Goal: Task Accomplishment & Management: Manage account settings

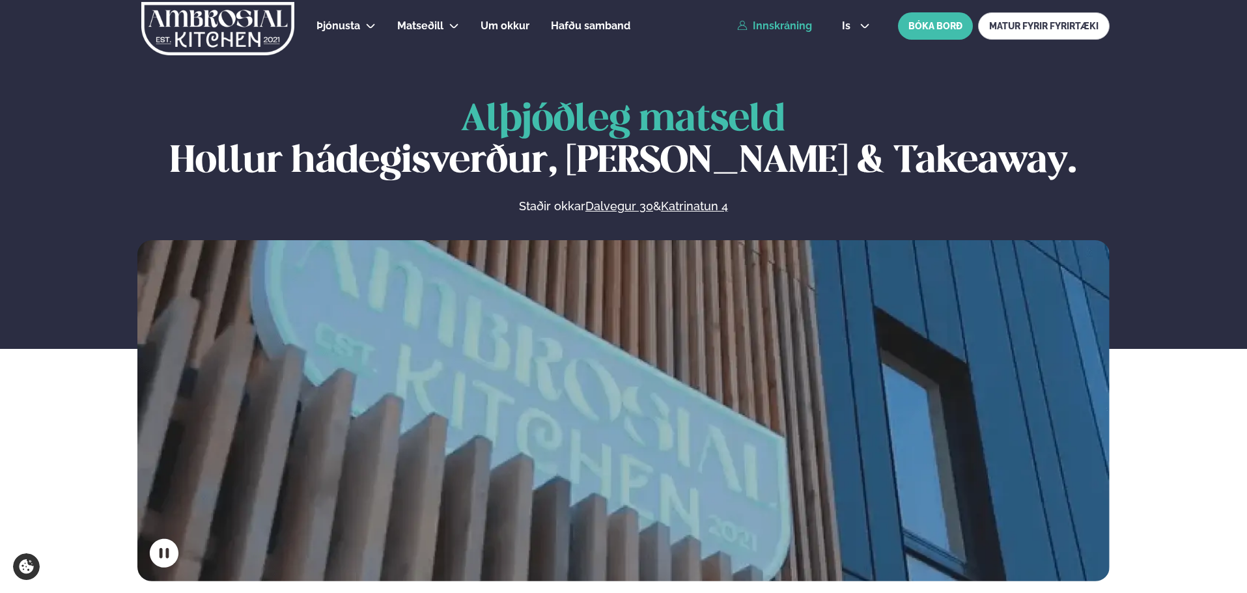
click at [808, 24] on link "Innskráning" at bounding box center [774, 26] width 75 height 12
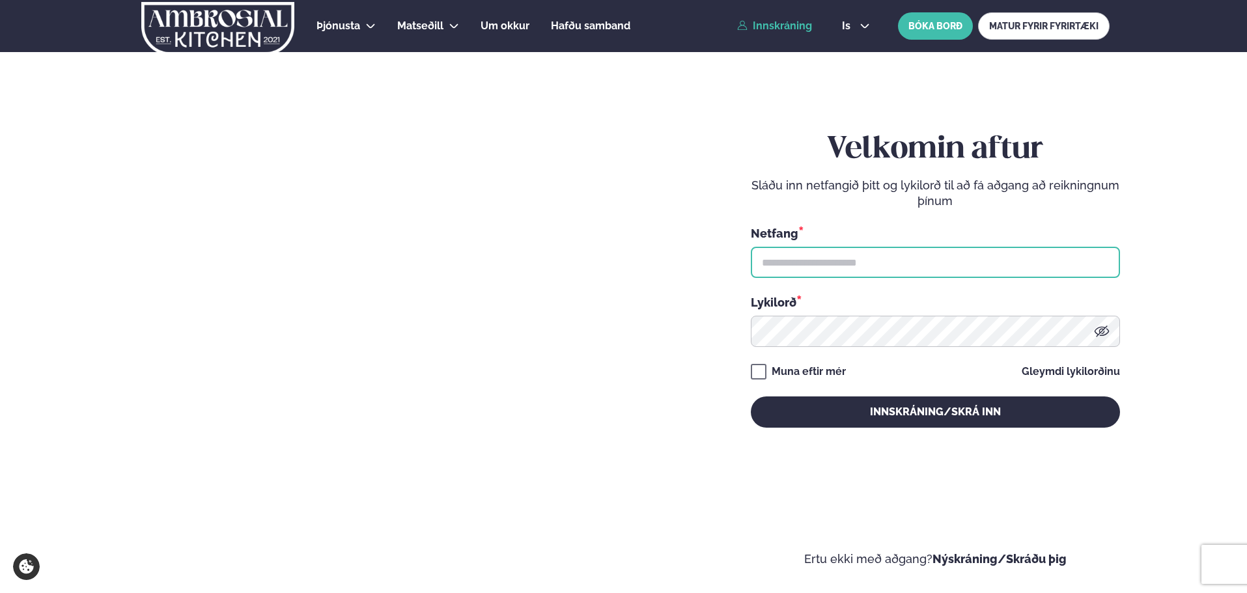
click at [854, 256] on input "text" at bounding box center [935, 262] width 369 height 31
type input "**********"
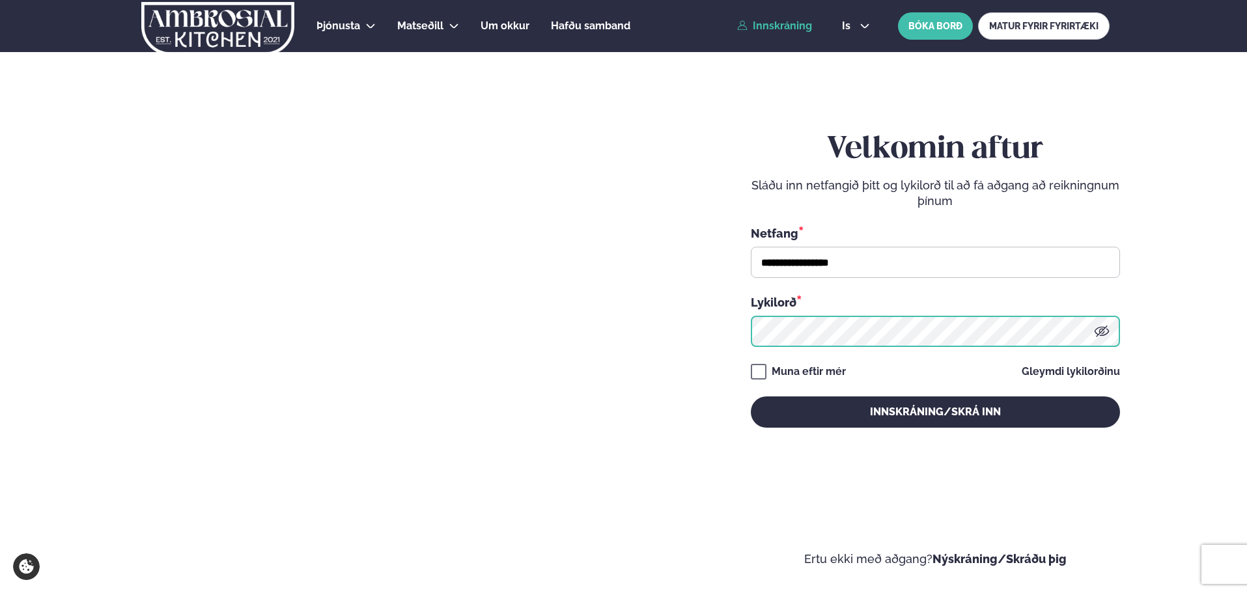
click at [751, 397] on button "Innskráning/Skrá inn" at bounding box center [935, 412] width 369 height 31
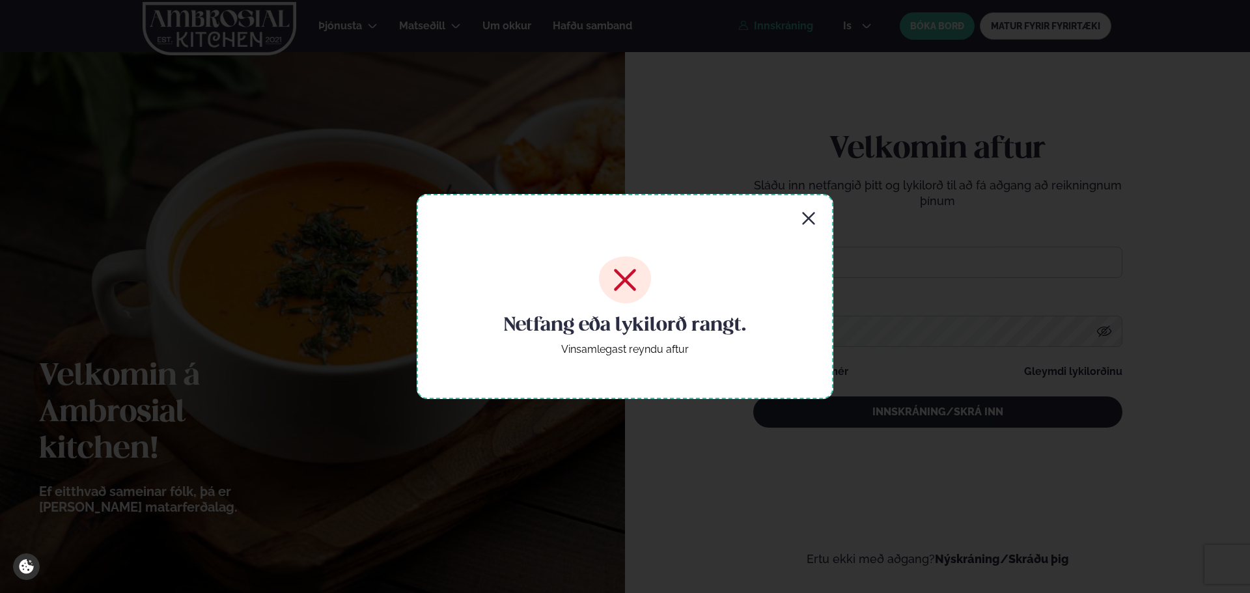
click at [808, 210] on div "Netfang eða lykilorð rangt. Vinsamlegast reyndu aftur" at bounding box center [625, 296] width 417 height 204
click at [811, 217] on icon "button" at bounding box center [809, 219] width 16 height 16
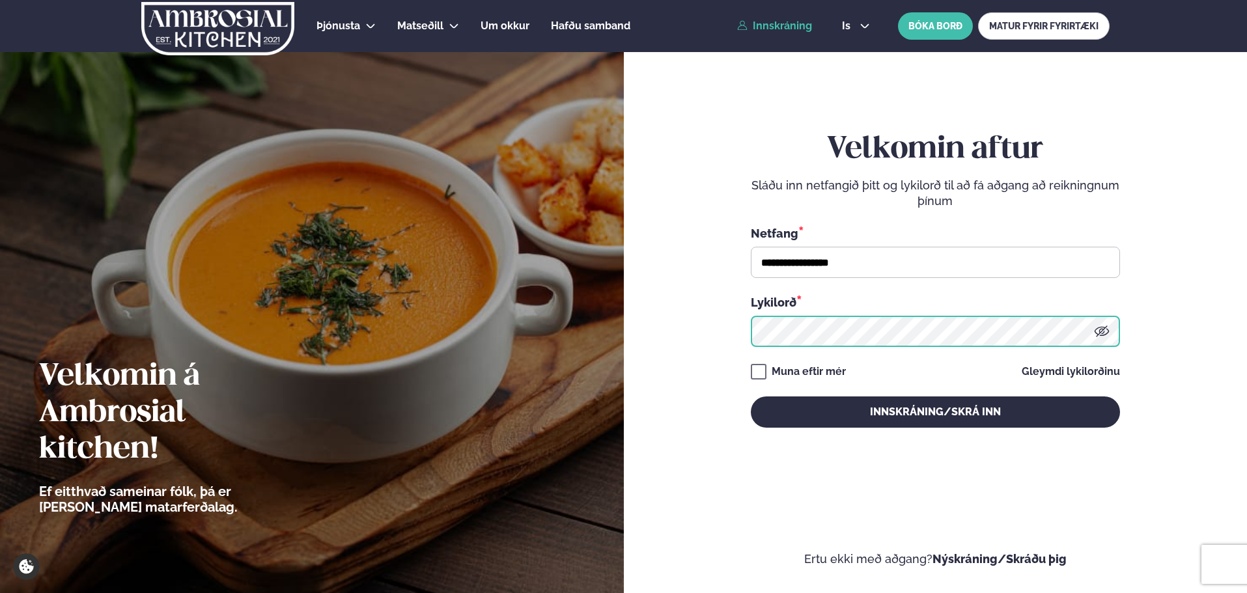
click at [501, 322] on div "**********" at bounding box center [623, 296] width 1247 height 593
click at [751, 397] on button "Innskráning/Skrá inn" at bounding box center [935, 412] width 369 height 31
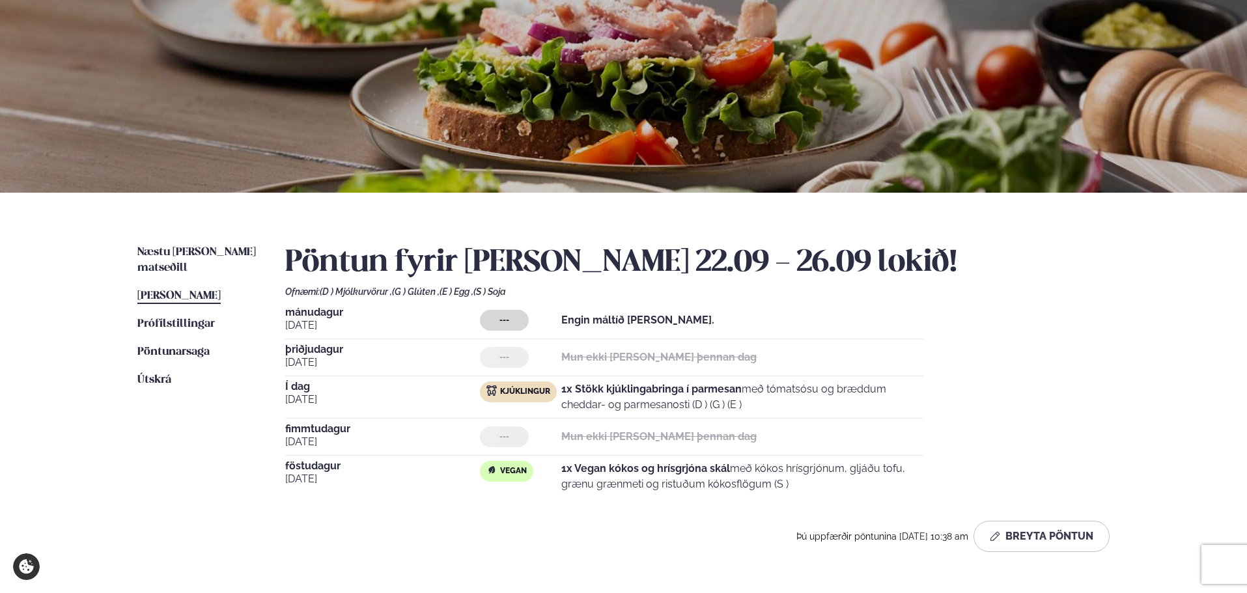
scroll to position [260, 0]
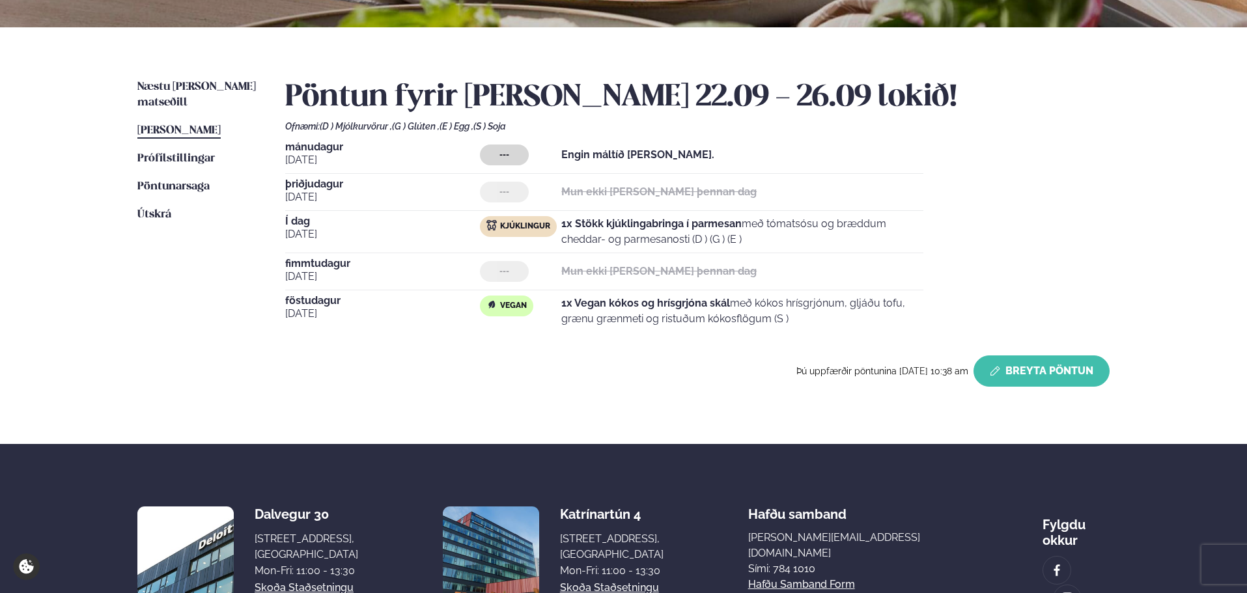
click at [998, 369] on icon "button" at bounding box center [995, 371] width 10 height 10
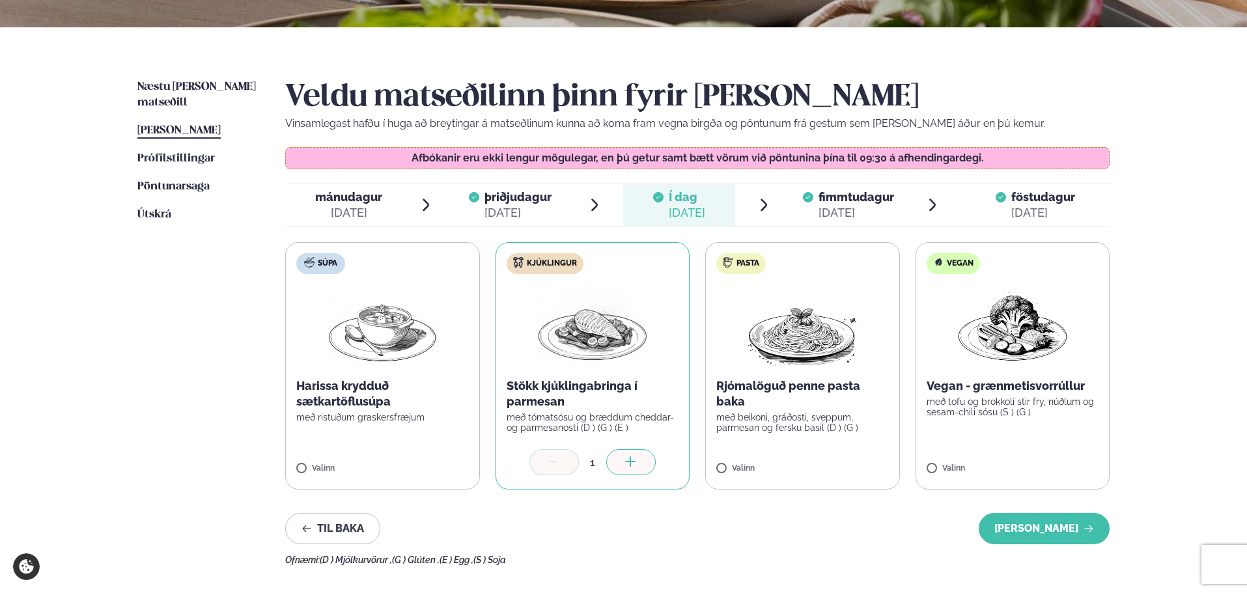
click at [1004, 204] on div at bounding box center [1001, 204] width 10 height 31
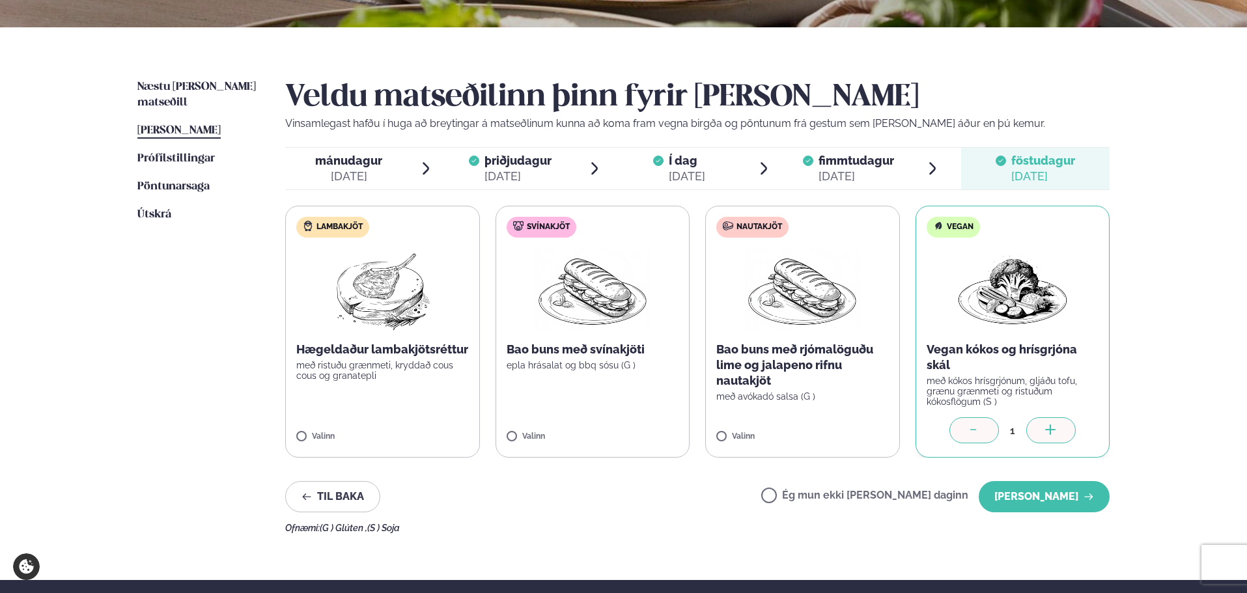
click at [811, 501] on label "Ég mun ekki [PERSON_NAME] daginn" at bounding box center [864, 497] width 207 height 14
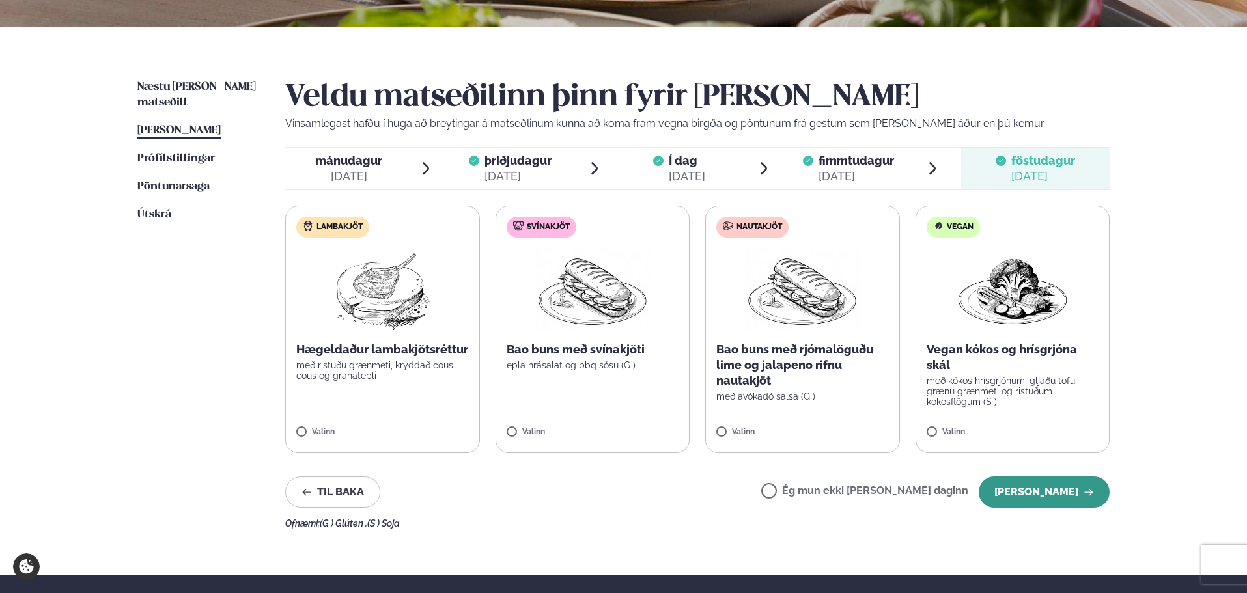
click at [1091, 493] on icon "button" at bounding box center [1089, 492] width 10 height 10
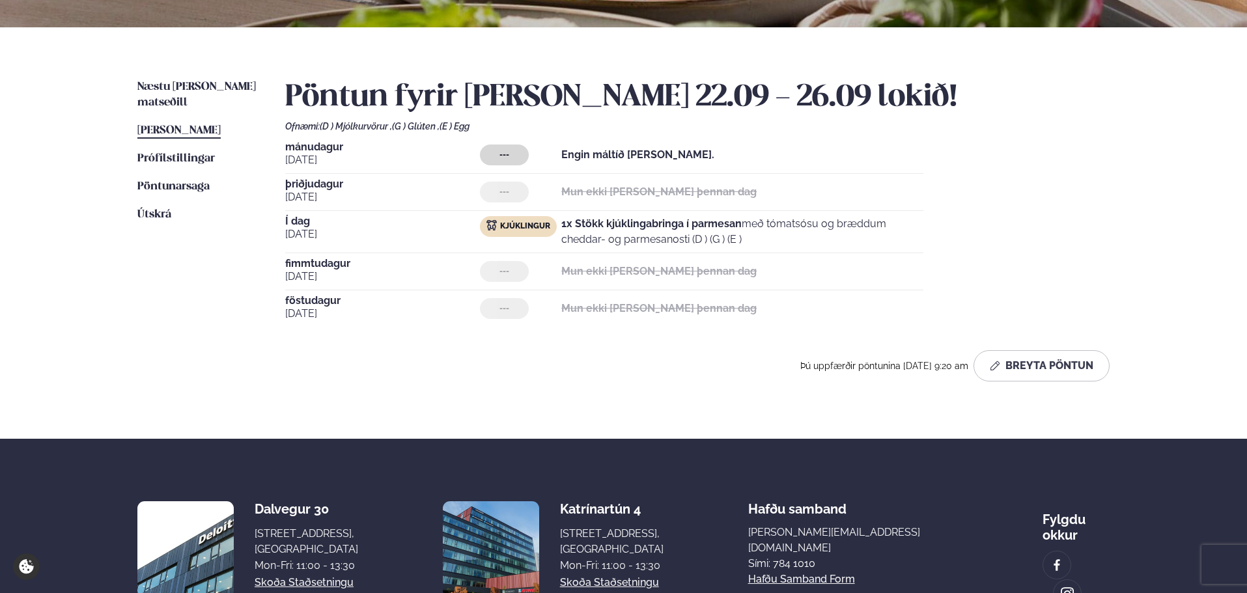
click at [194, 78] on div "Næstu [PERSON_NAME] matseðill Næsta vika [PERSON_NAME] matseðill [PERSON_NAME] …" at bounding box center [623, 233] width 1050 height 412
click at [194, 89] on span "Næstu [PERSON_NAME] matseðill" at bounding box center [196, 94] width 119 height 27
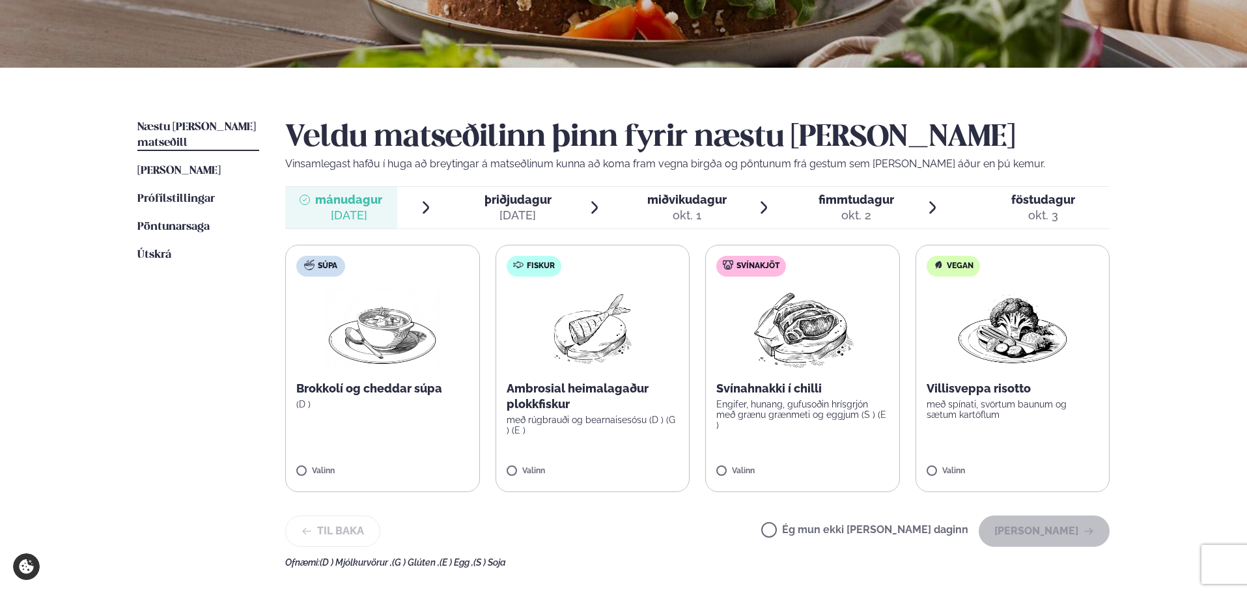
scroll to position [326, 0]
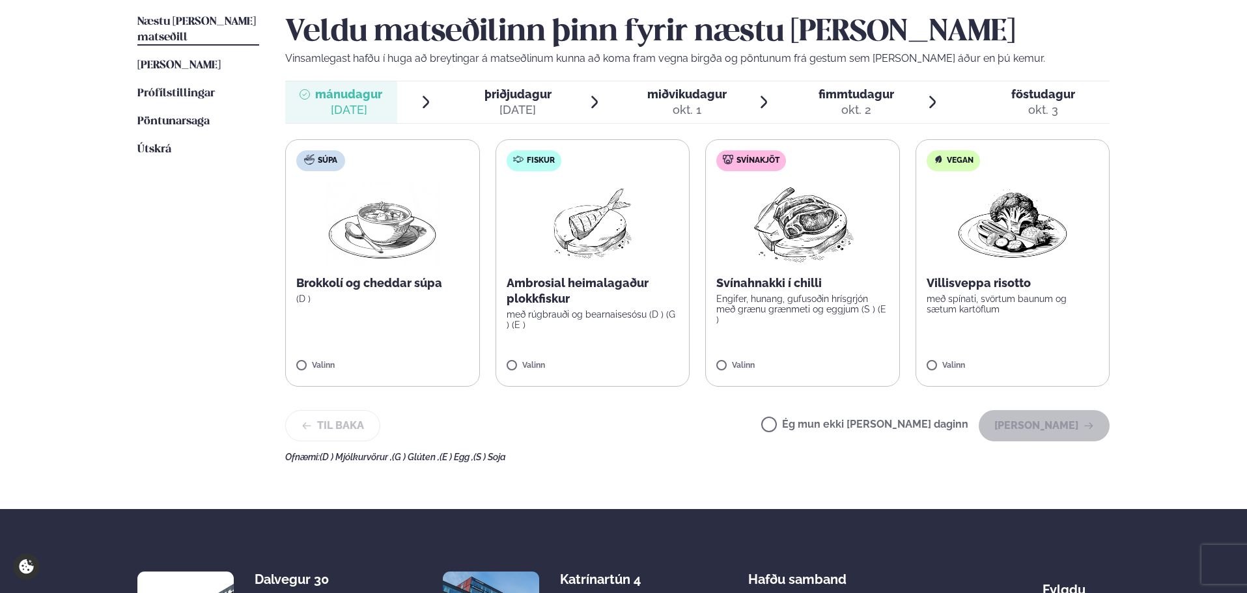
click at [504, 102] on div "þriðjudagur þri." at bounding box center [517, 95] width 67 height 16
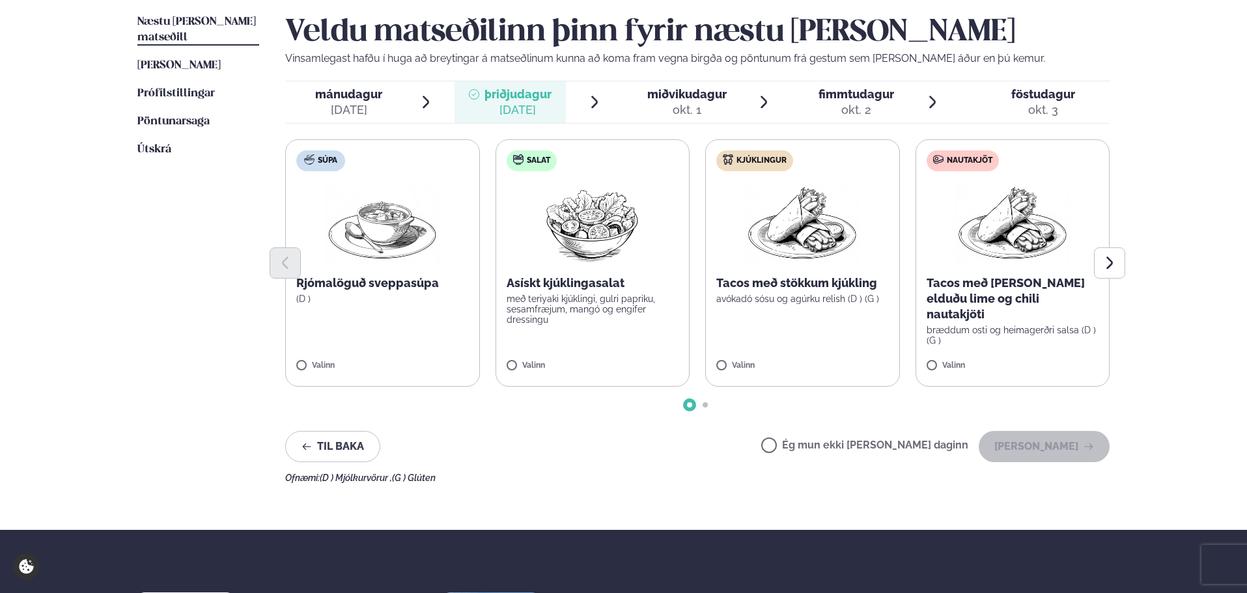
click at [701, 115] on div "okt. 1" at bounding box center [686, 110] width 79 height 16
